Goal: Information Seeking & Learning: Learn about a topic

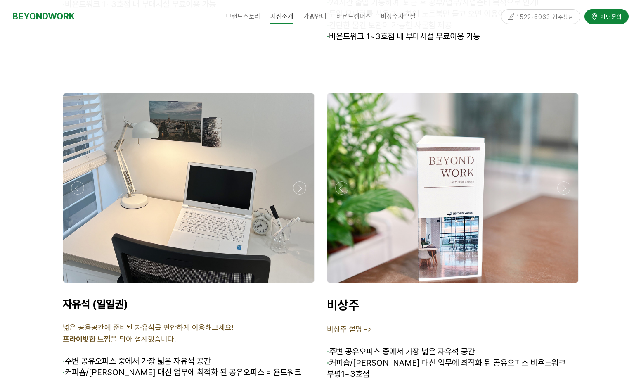
scroll to position [2889, 0]
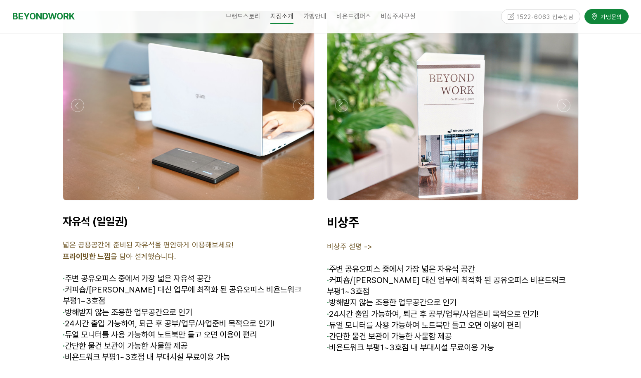
click at [352, 242] on span "비상주 설명 ->" at bounding box center [349, 246] width 45 height 9
click at [366, 242] on span "비상주 설명 ->" at bounding box center [349, 246] width 45 height 9
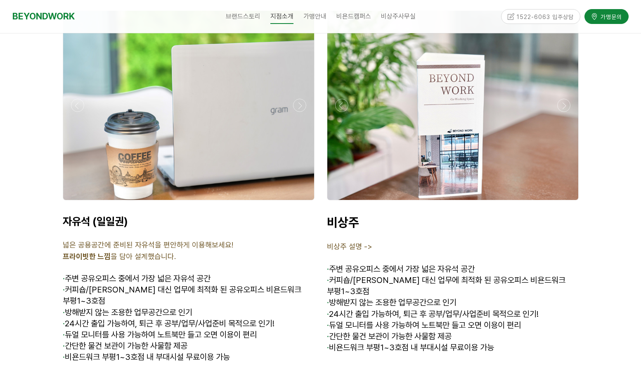
click at [369, 242] on span "비상주 설명 ->" at bounding box center [349, 246] width 45 height 9
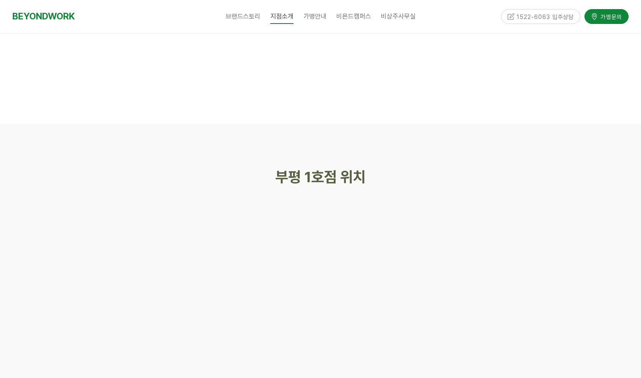
scroll to position [3178, 0]
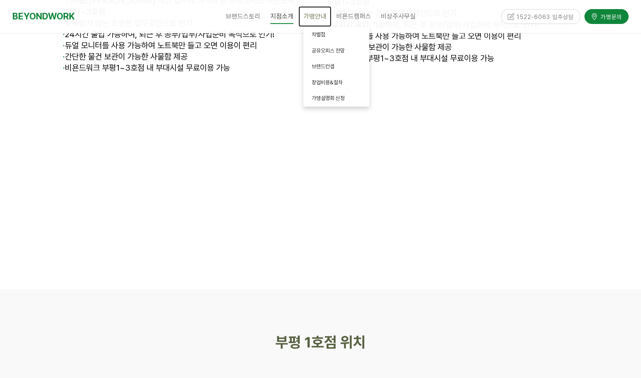
click at [312, 24] on link "가맹안내" at bounding box center [314, 16] width 33 height 21
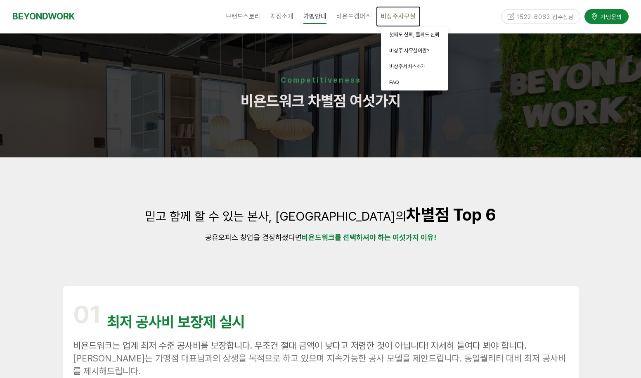
click at [392, 13] on span "비상주사무실" at bounding box center [398, 16] width 35 height 8
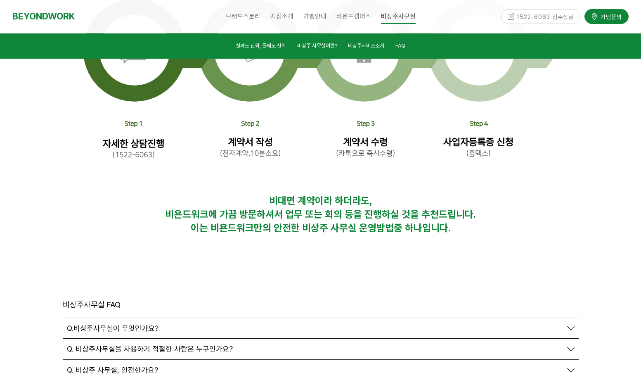
scroll to position [2765, 0]
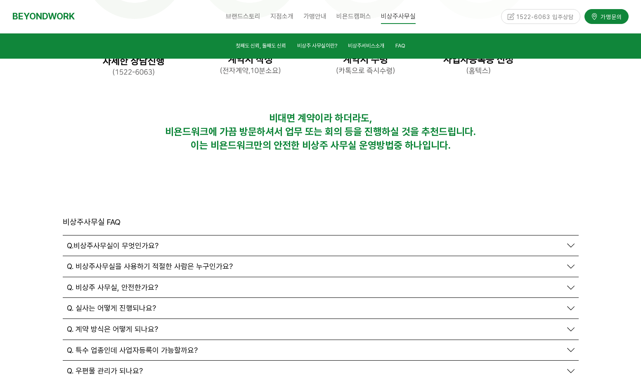
click at [149, 366] on div "Q. 우편물 관리가 되나요?" at bounding box center [314, 370] width 495 height 9
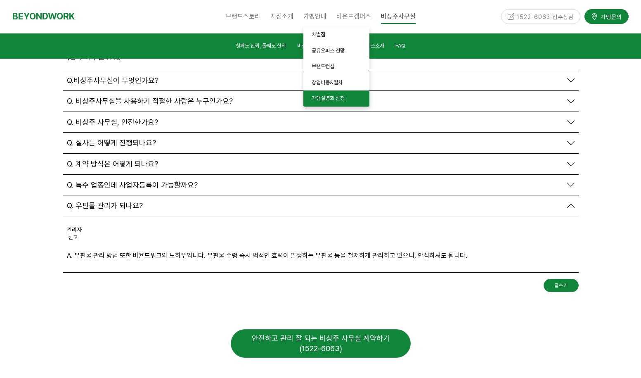
scroll to position [3013, 0]
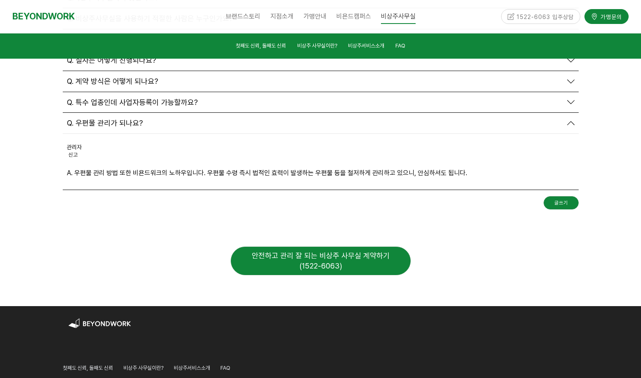
drag, startPoint x: 587, startPoint y: 231, endPoint x: 596, endPoint y: 168, distance: 63.3
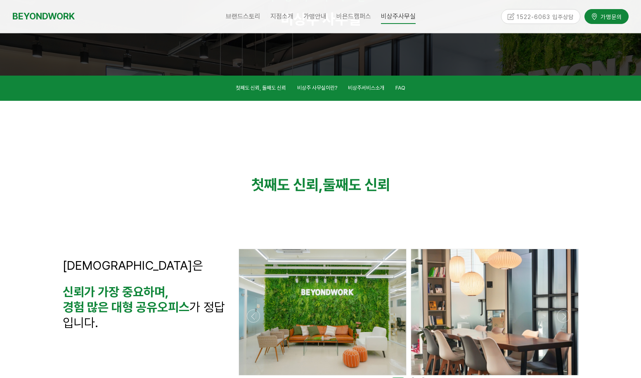
scroll to position [0, 0]
